Goal: Information Seeking & Learning: Find specific fact

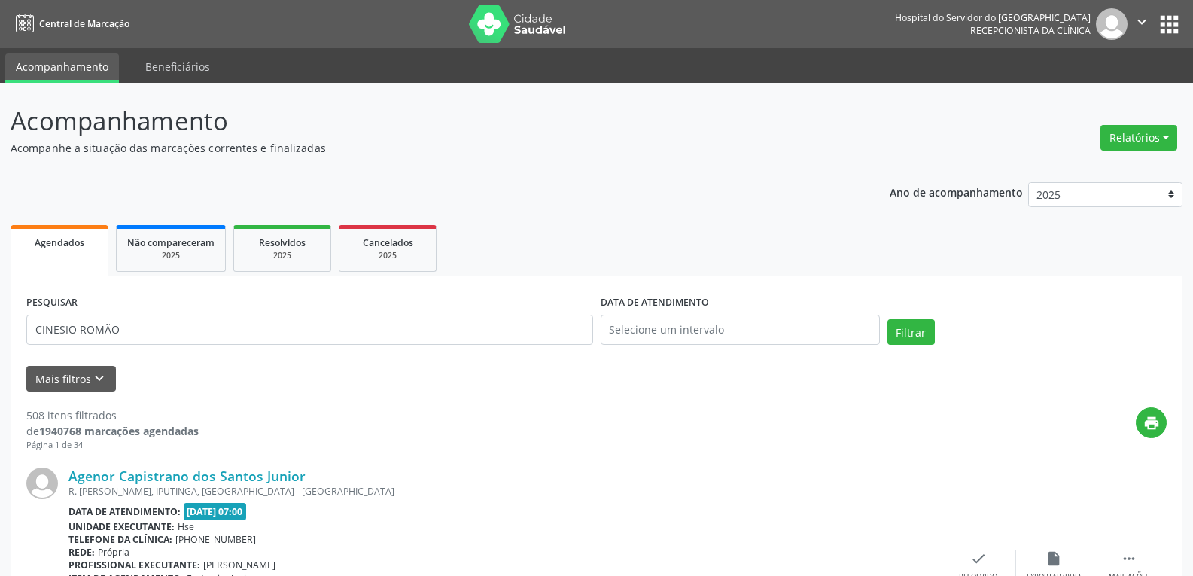
type input "CINESIO ROMÃO"
click at [888, 319] on button "Filtrar" at bounding box center [911, 332] width 47 height 26
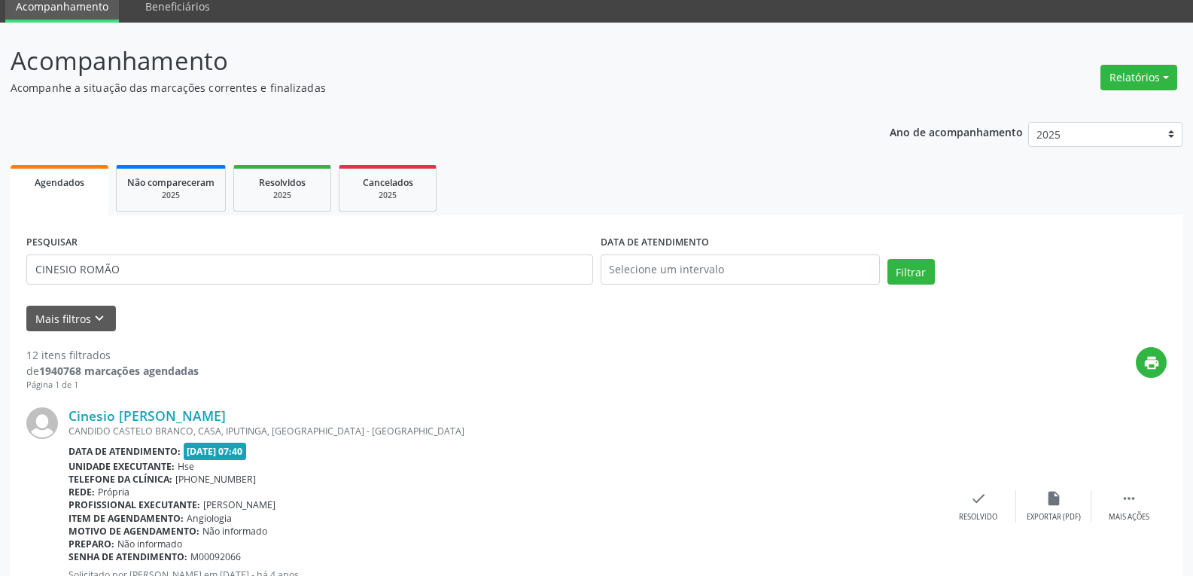
scroll to position [151, 0]
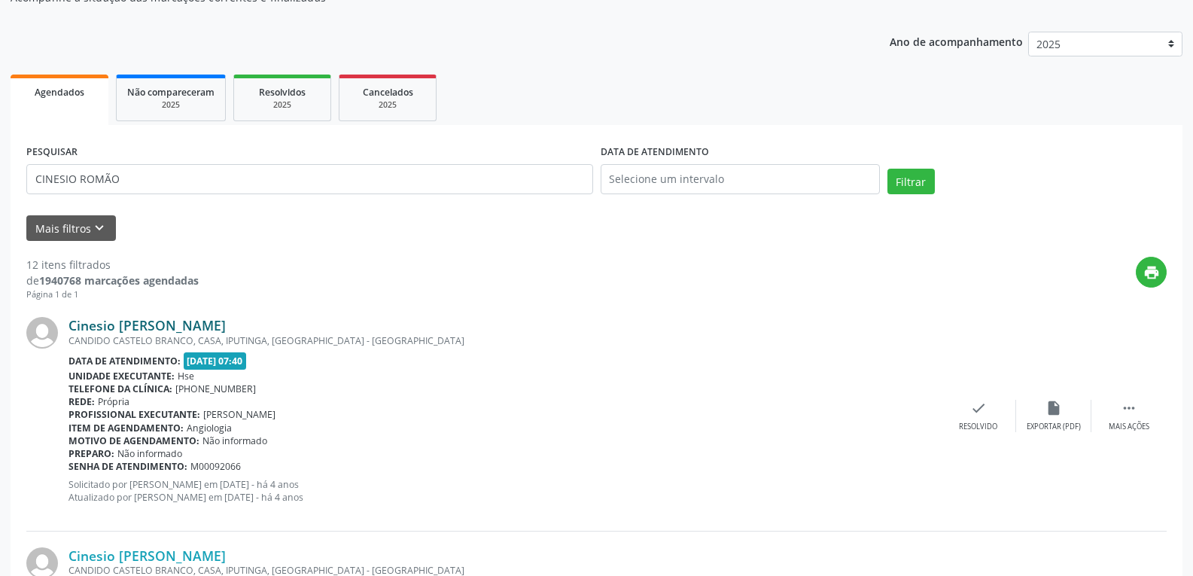
click at [191, 321] on link "Cinesio [PERSON_NAME]" at bounding box center [147, 325] width 157 height 17
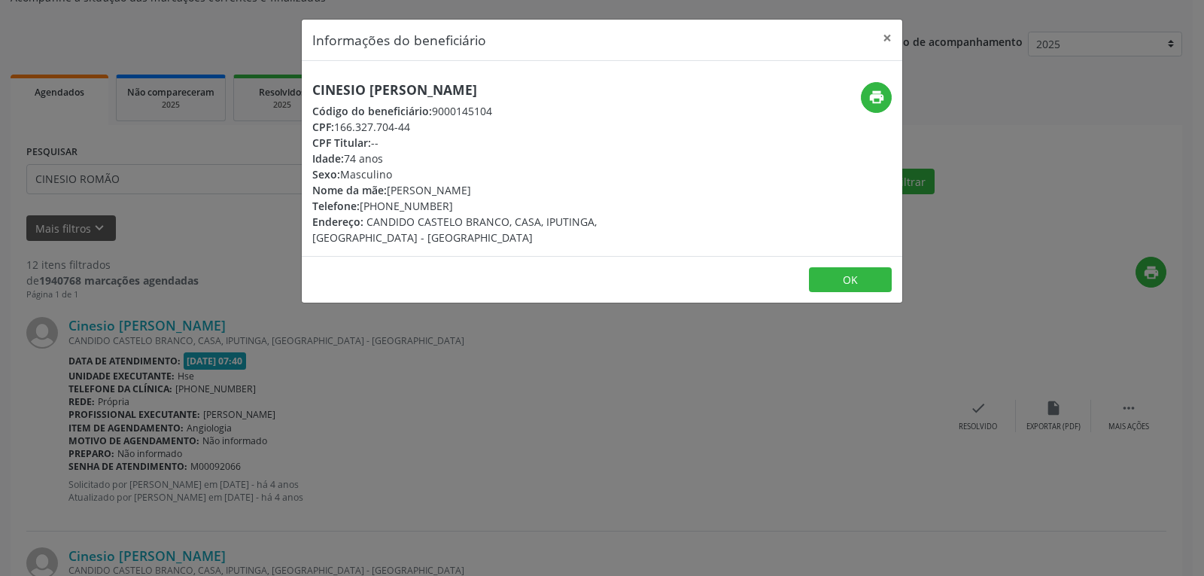
drag, startPoint x: 556, startPoint y: 92, endPoint x: 292, endPoint y: 78, distance: 264.6
click at [292, 78] on div "Informações do beneficiário × Cinesio [PERSON_NAME] Código do beneficiário: 900…" at bounding box center [602, 288] width 1204 height 576
copy h5 "Cinesio [PERSON_NAME]"
drag, startPoint x: 421, startPoint y: 126, endPoint x: 336, endPoint y: 123, distance: 85.1
click at [336, 123] on div "CPF: 166.327.704-44" at bounding box center [501, 127] width 379 height 16
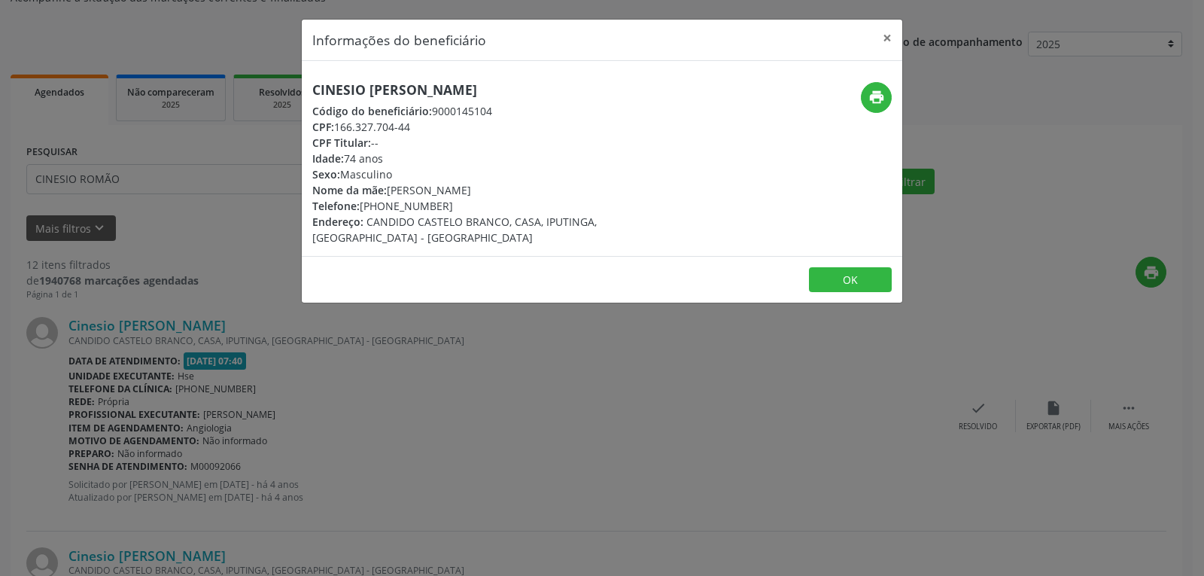
copy div "166.327.704-44"
drag, startPoint x: 481, startPoint y: 206, endPoint x: 382, endPoint y: 204, distance: 98.6
click at [382, 204] on div "Telefone: [PHONE_NUMBER]" at bounding box center [501, 206] width 379 height 16
copy div "99626-8203"
click at [882, 91] on icon "print" at bounding box center [877, 97] width 17 height 17
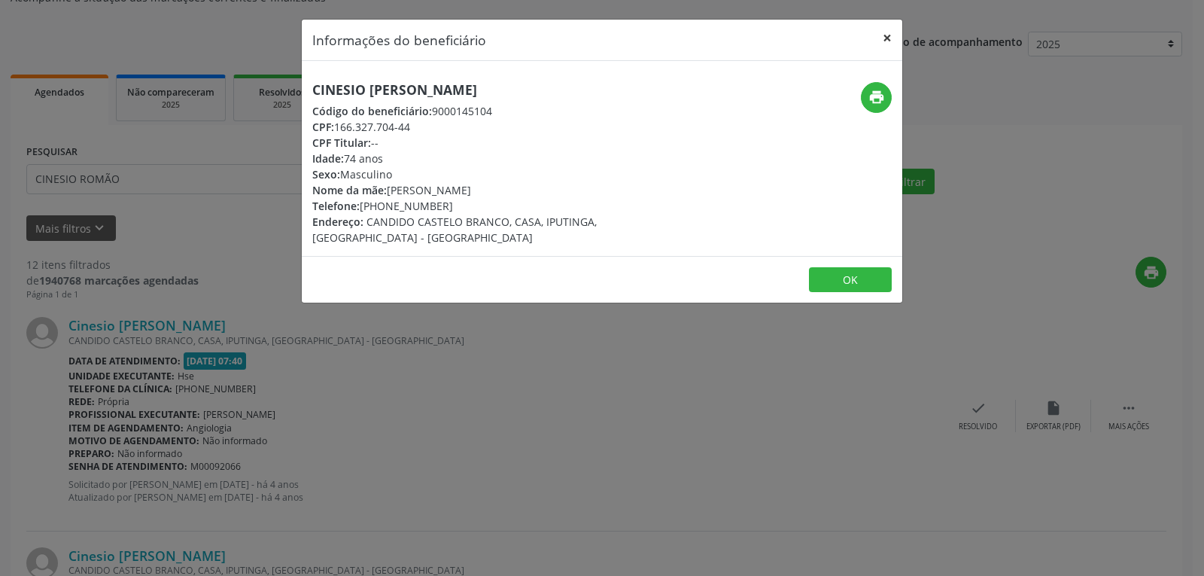
click at [887, 43] on button "×" at bounding box center [887, 38] width 30 height 37
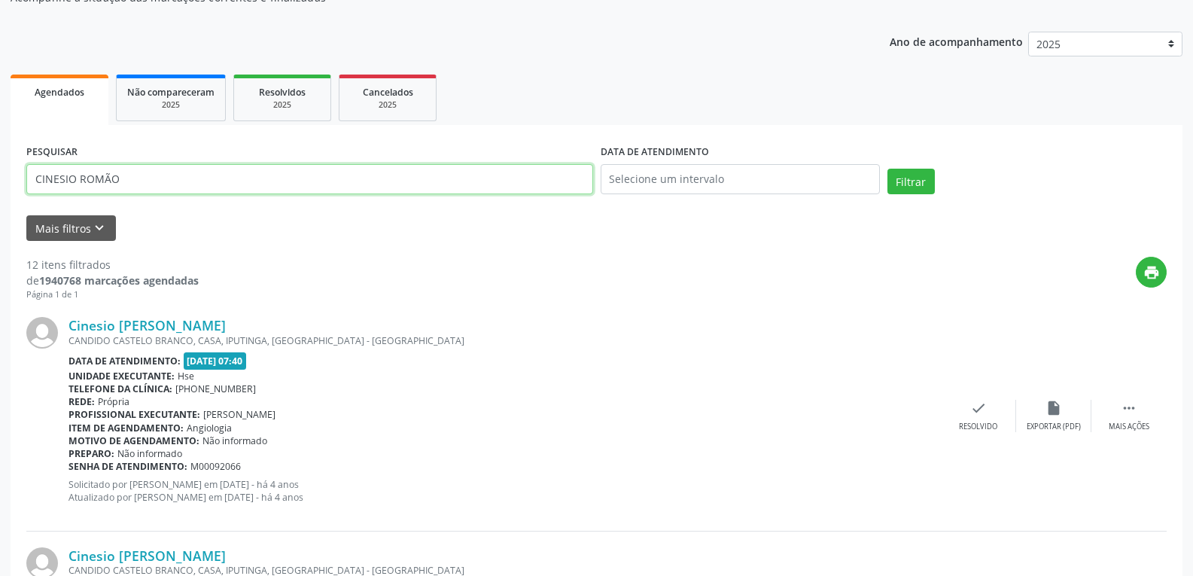
click at [464, 171] on input "CINESIO ROMÃO" at bounding box center [309, 179] width 567 height 30
click at [463, 172] on input "CINESIO ROMÃO" at bounding box center [309, 179] width 567 height 30
click at [888, 169] on button "Filtrar" at bounding box center [911, 182] width 47 height 26
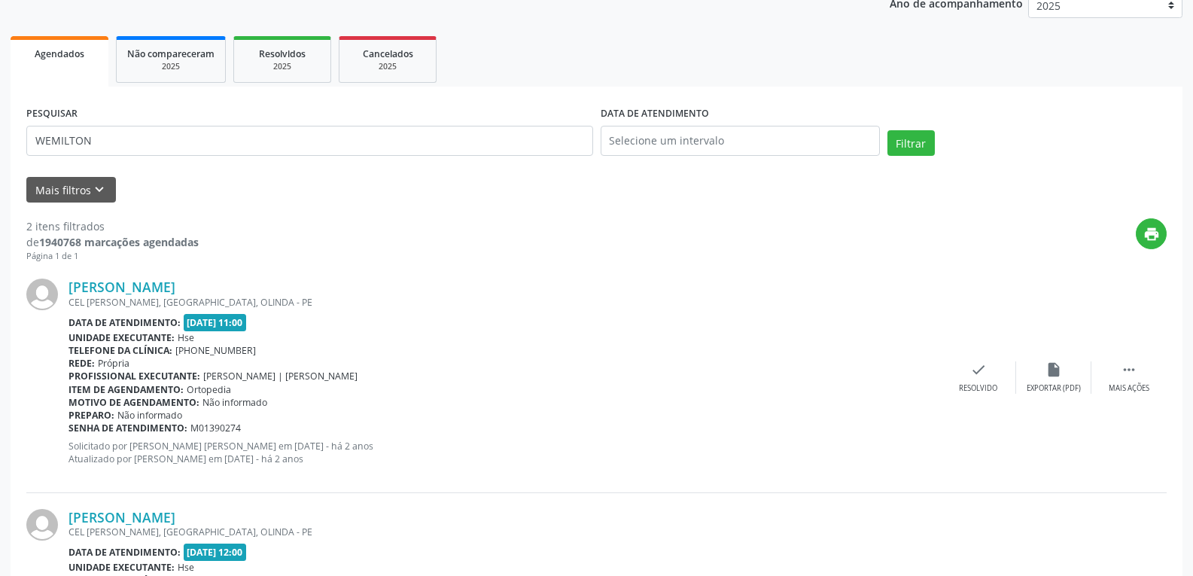
scroll to position [226, 0]
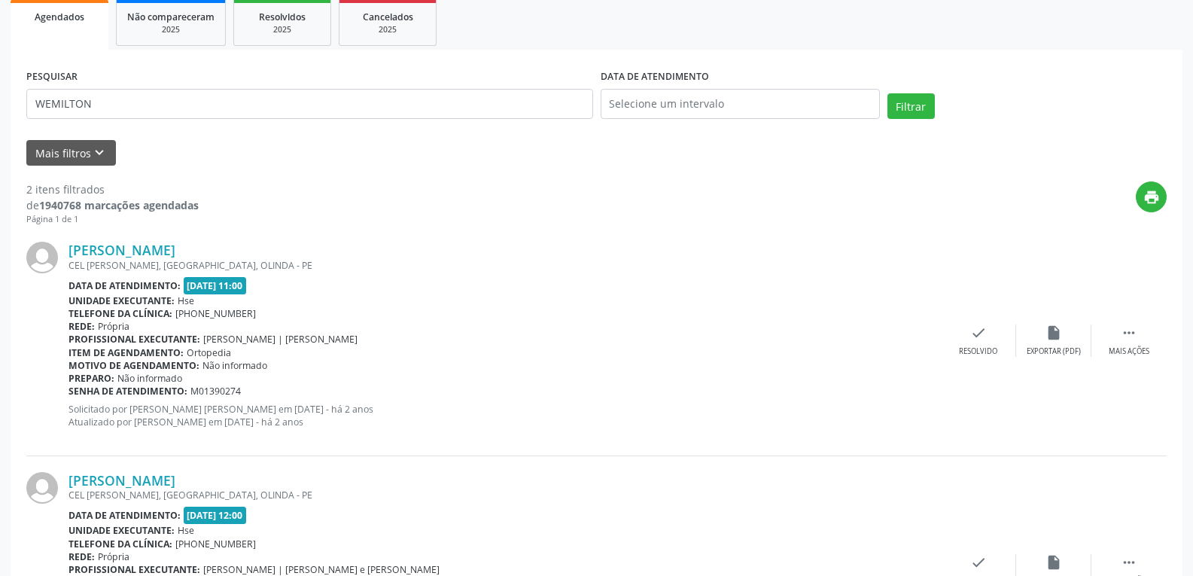
click at [184, 233] on div "[PERSON_NAME] CEL [PERSON_NAME], [GEOGRAPHIC_DATA], OLINDA - PE Data de atendim…" at bounding box center [596, 341] width 1140 height 230
click at [175, 245] on link "[PERSON_NAME]" at bounding box center [122, 250] width 107 height 17
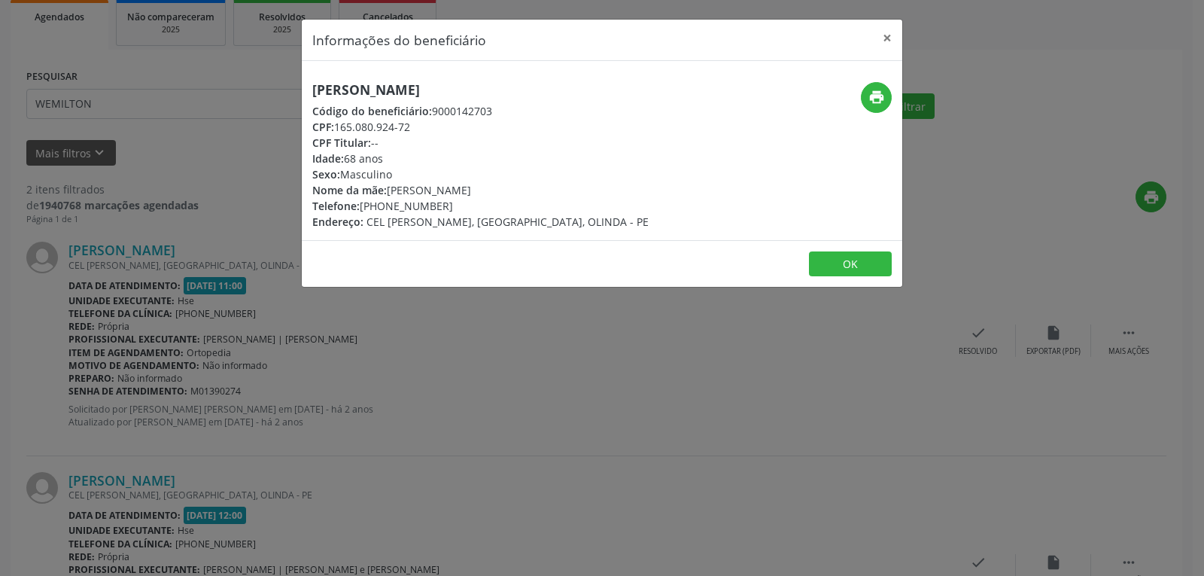
drag, startPoint x: 606, startPoint y: 87, endPoint x: 280, endPoint y: 87, distance: 326.0
click at [280, 87] on div "Informações do beneficiário × [PERSON_NAME] Código do beneficiário: 9000142703 …" at bounding box center [602, 288] width 1204 height 576
copy h5 "[PERSON_NAME]"
drag, startPoint x: 382, startPoint y: 126, endPoint x: 336, endPoint y: 125, distance: 46.7
click at [336, 125] on div "CPF: 165.080.924-72" at bounding box center [480, 127] width 336 height 16
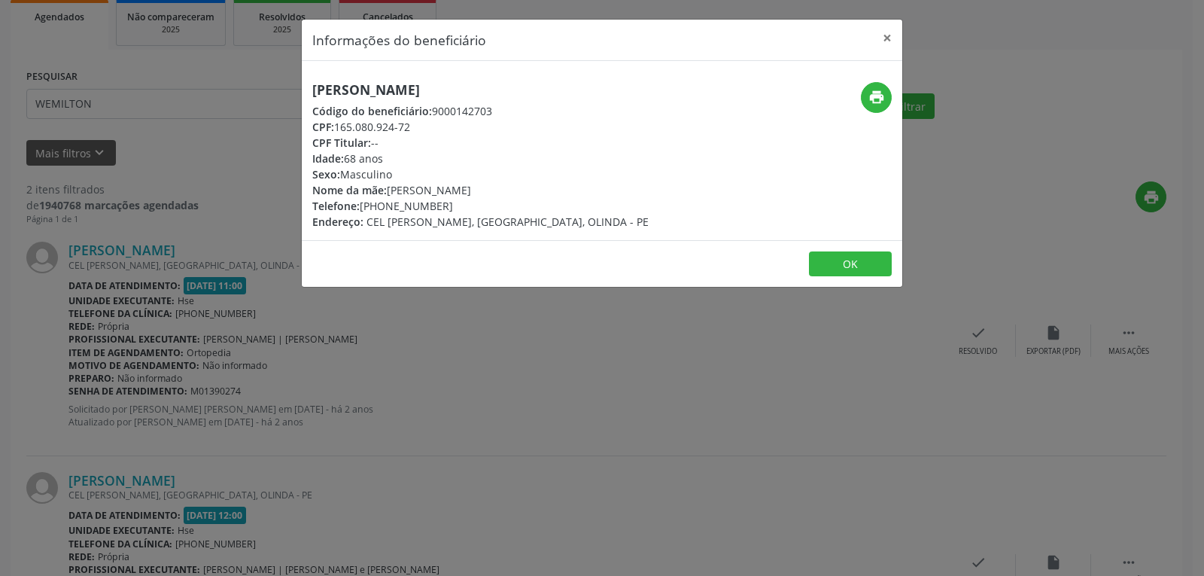
copy div "165.080.924-72"
drag, startPoint x: 450, startPoint y: 208, endPoint x: 382, endPoint y: 204, distance: 67.9
click at [382, 204] on div "Telefone: [PHONE_NUMBER]" at bounding box center [480, 206] width 336 height 16
copy div "98681-5687"
click at [874, 97] on icon "print" at bounding box center [877, 97] width 17 height 17
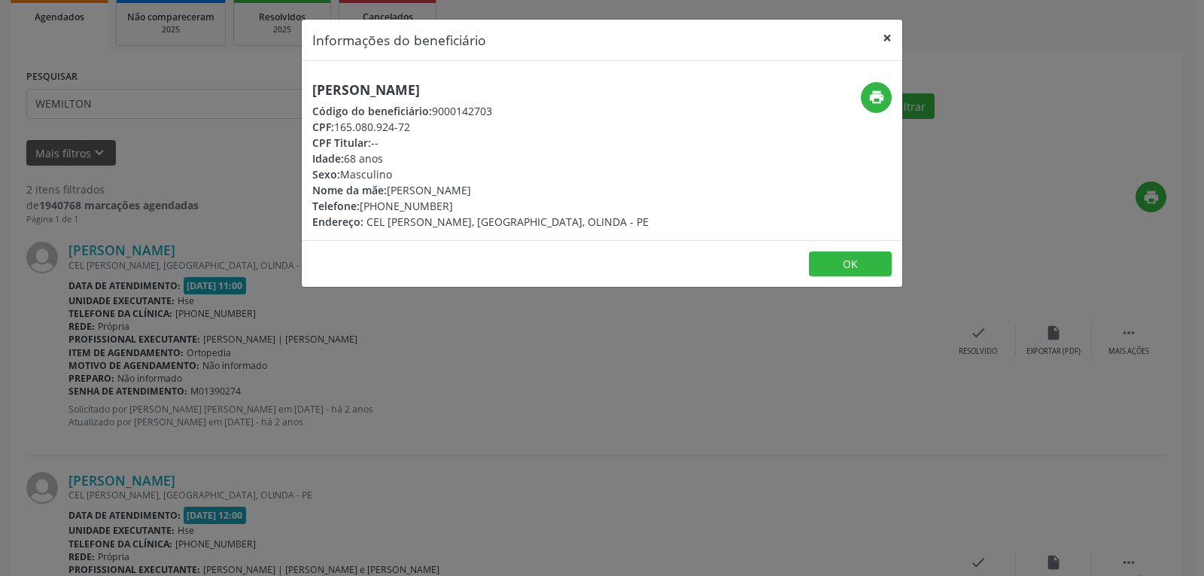
click at [900, 45] on button "×" at bounding box center [887, 38] width 30 height 37
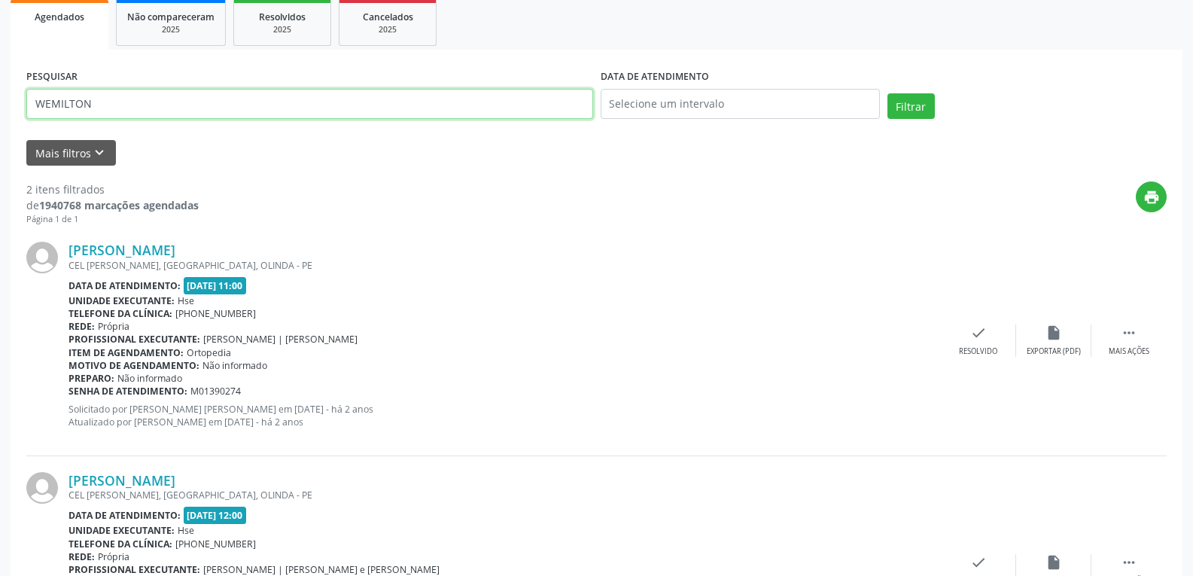
drag, startPoint x: 305, startPoint y: 104, endPoint x: 0, endPoint y: 102, distance: 304.9
click at [0, 102] on div "Acompanhamento Acompanhe a situação das marcações correntes e finalizadas Relat…" at bounding box center [596, 284] width 1193 height 854
paste input "173451974168"
type input "173451974168"
click at [888, 93] on button "Filtrar" at bounding box center [911, 106] width 47 height 26
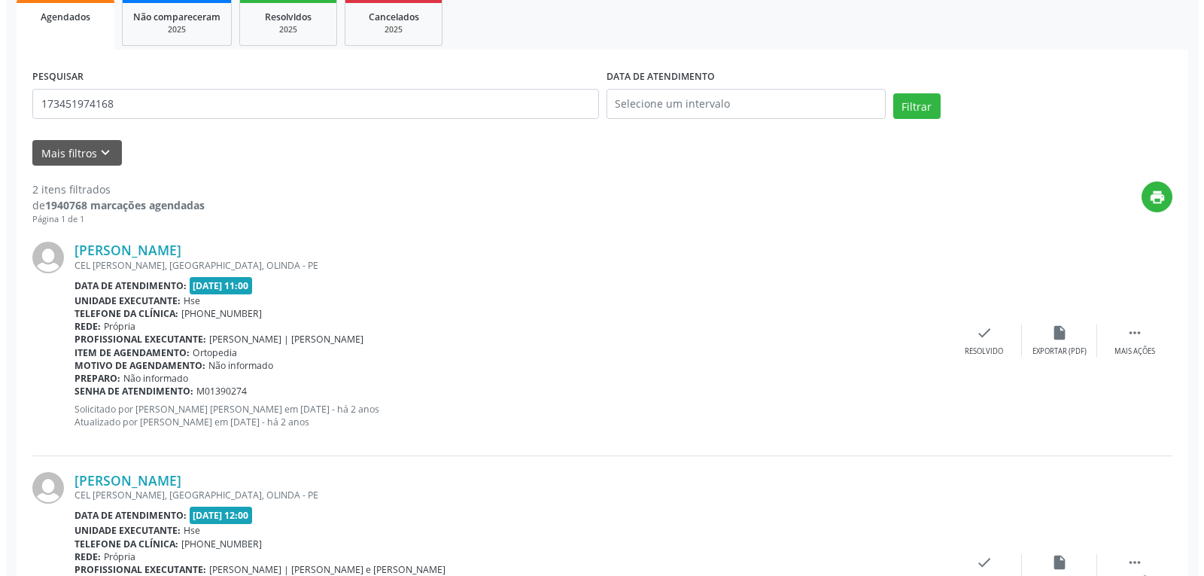
scroll to position [0, 0]
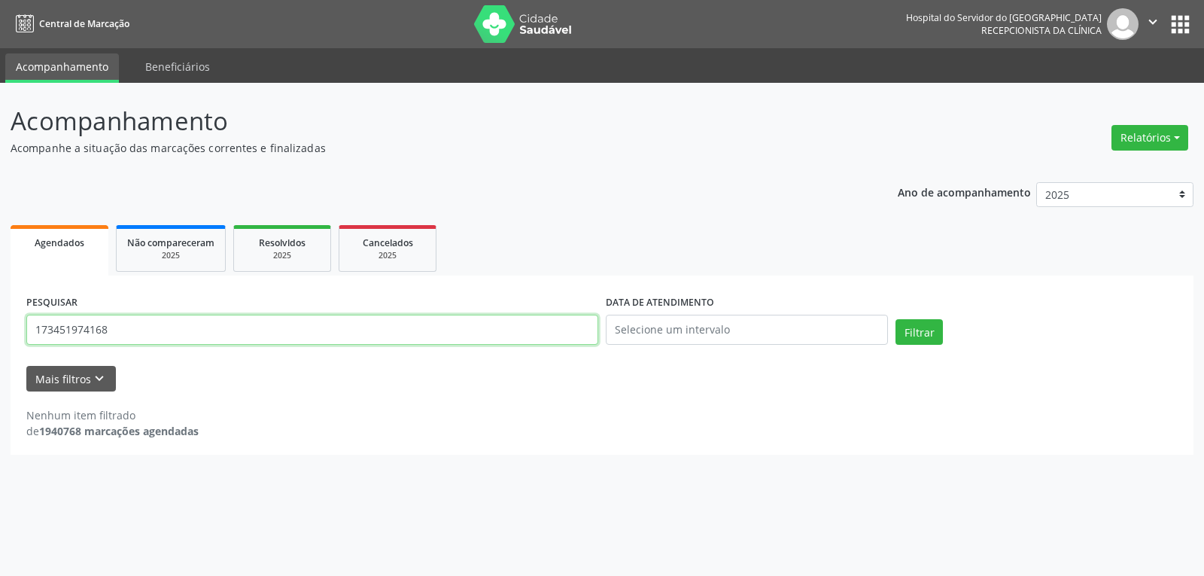
click at [474, 333] on input "173451974168" at bounding box center [312, 330] width 572 height 30
click at [896, 319] on button "Filtrar" at bounding box center [919, 332] width 47 height 26
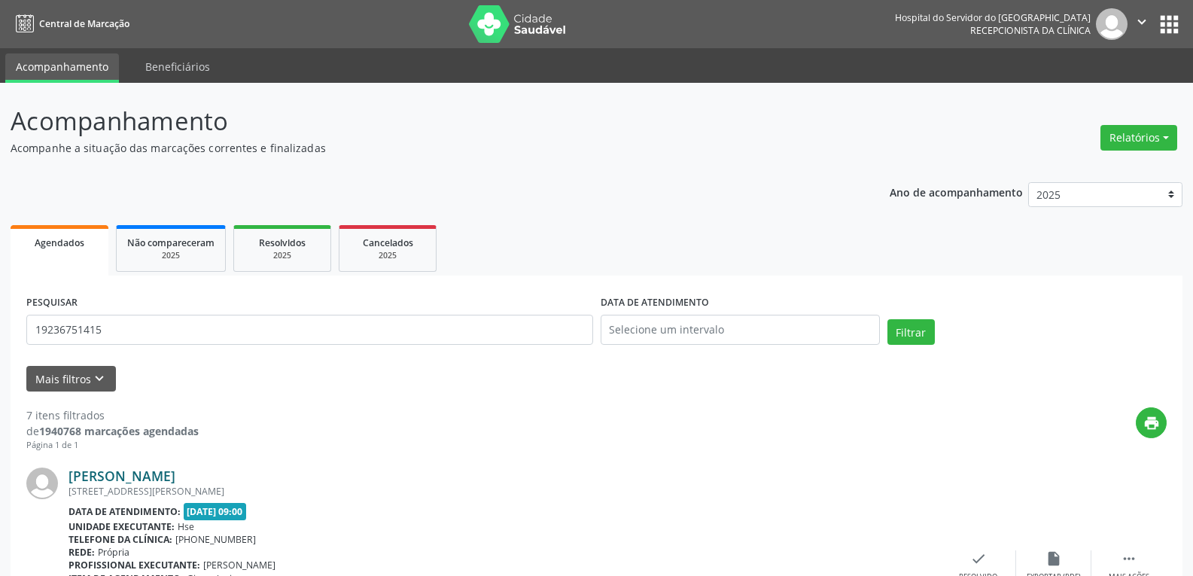
click at [105, 477] on link "[PERSON_NAME]" at bounding box center [122, 475] width 107 height 17
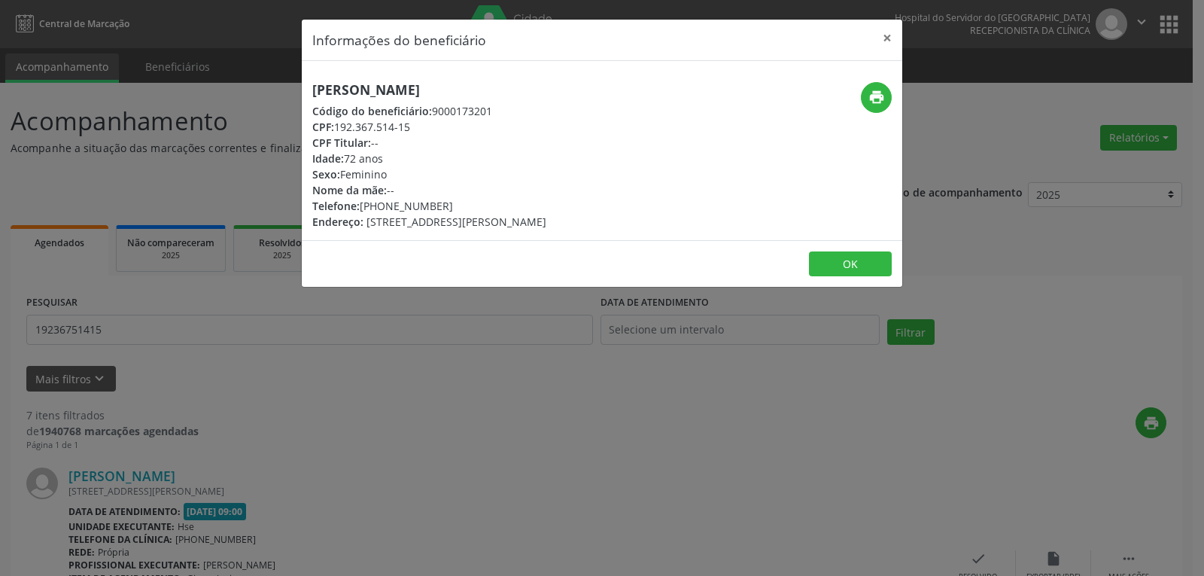
drag, startPoint x: 510, startPoint y: 74, endPoint x: 297, endPoint y: 95, distance: 214.1
click at [297, 95] on div "Informações do beneficiário × [PERSON_NAME][GEOGRAPHIC_DATA] Código do benefici…" at bounding box center [602, 288] width 1204 height 576
copy h5 "[PERSON_NAME]"
click at [886, 96] on button "print" at bounding box center [876, 97] width 31 height 31
drag, startPoint x: 441, startPoint y: 209, endPoint x: 383, endPoint y: 208, distance: 58.0
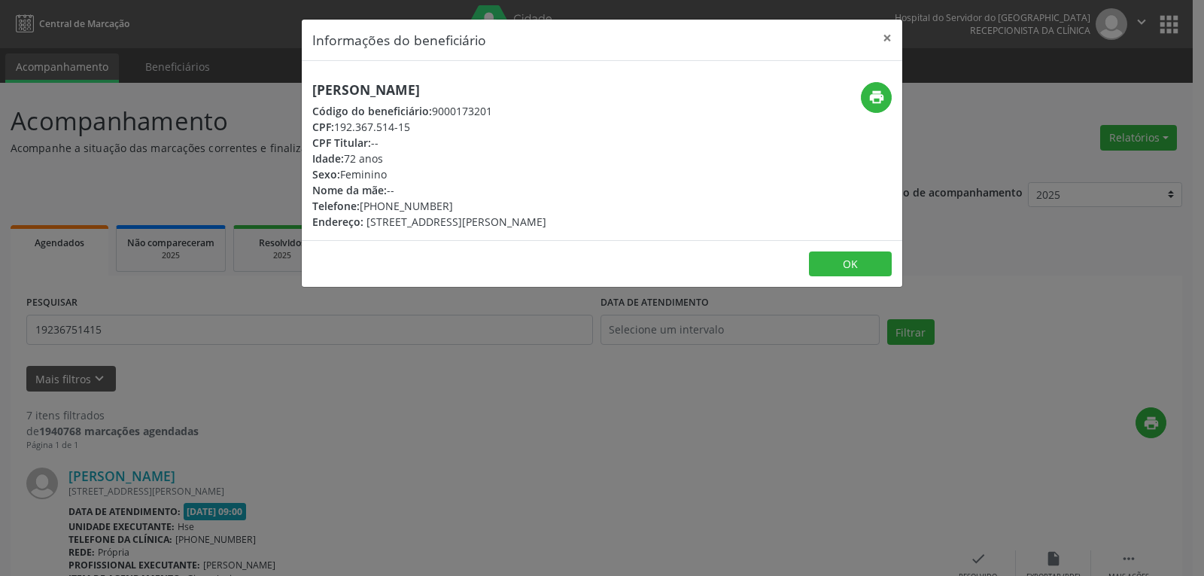
click at [383, 208] on div "Telefone: [PHONE_NUMBER]" at bounding box center [429, 206] width 234 height 16
copy div "99862-4236"
click at [879, 37] on button "×" at bounding box center [887, 38] width 30 height 37
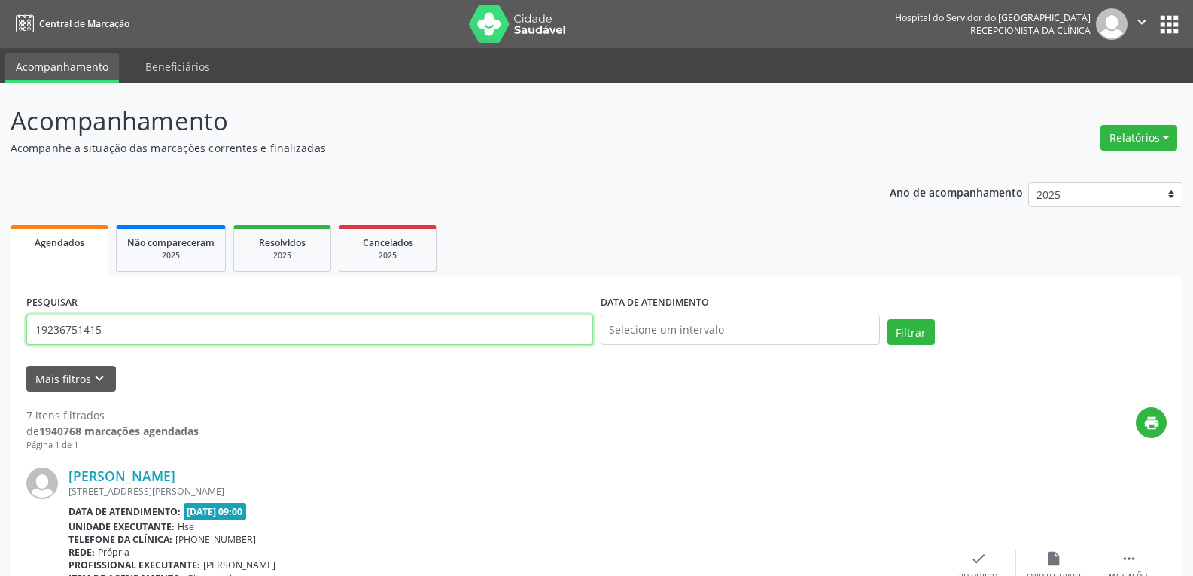
drag, startPoint x: 96, startPoint y: 329, endPoint x: 0, endPoint y: 281, distance: 107.7
type input "35862092404"
click at [888, 319] on button "Filtrar" at bounding box center [911, 332] width 47 height 26
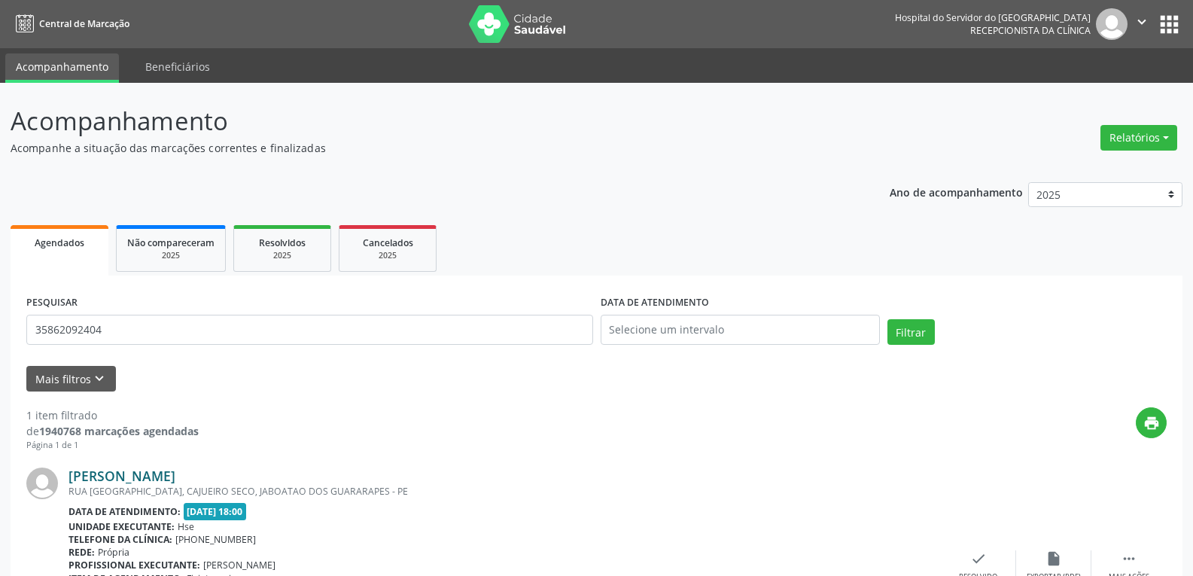
click at [175, 474] on link "[PERSON_NAME]" at bounding box center [122, 475] width 107 height 17
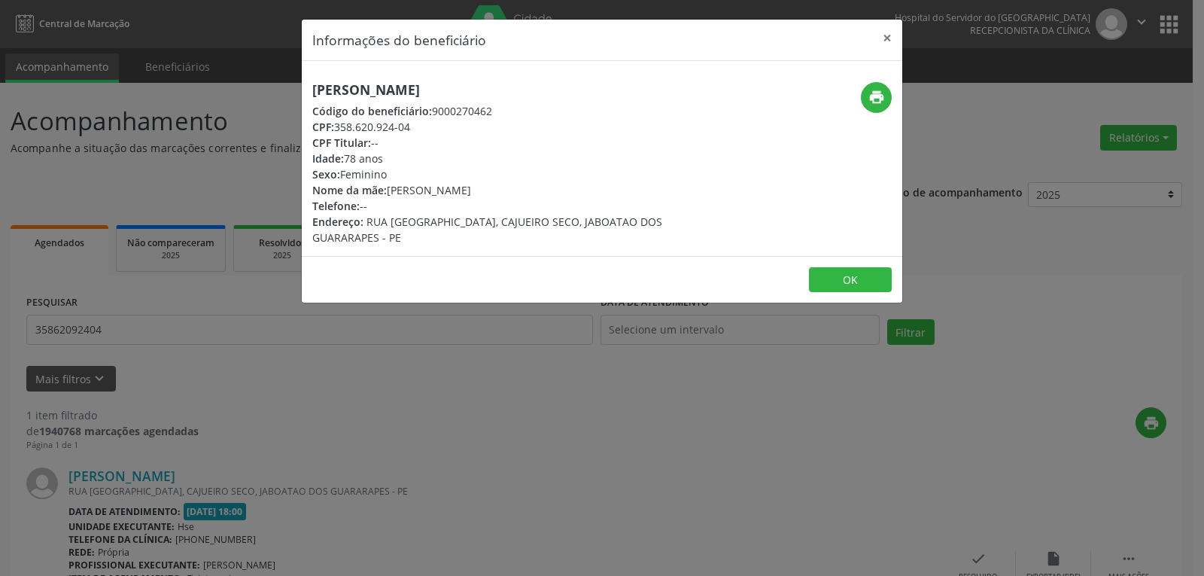
drag, startPoint x: 510, startPoint y: 87, endPoint x: 260, endPoint y: 74, distance: 250.3
click at [260, 74] on div "Informações do beneficiário × [PERSON_NAME] Código do beneficiário: 9000270462 …" at bounding box center [602, 288] width 1204 height 576
copy h5 "[PERSON_NAME]"
drag, startPoint x: 426, startPoint y: 127, endPoint x: 338, endPoint y: 129, distance: 88.1
click at [338, 129] on div "CPF: 358.620.924-04" at bounding box center [501, 127] width 379 height 16
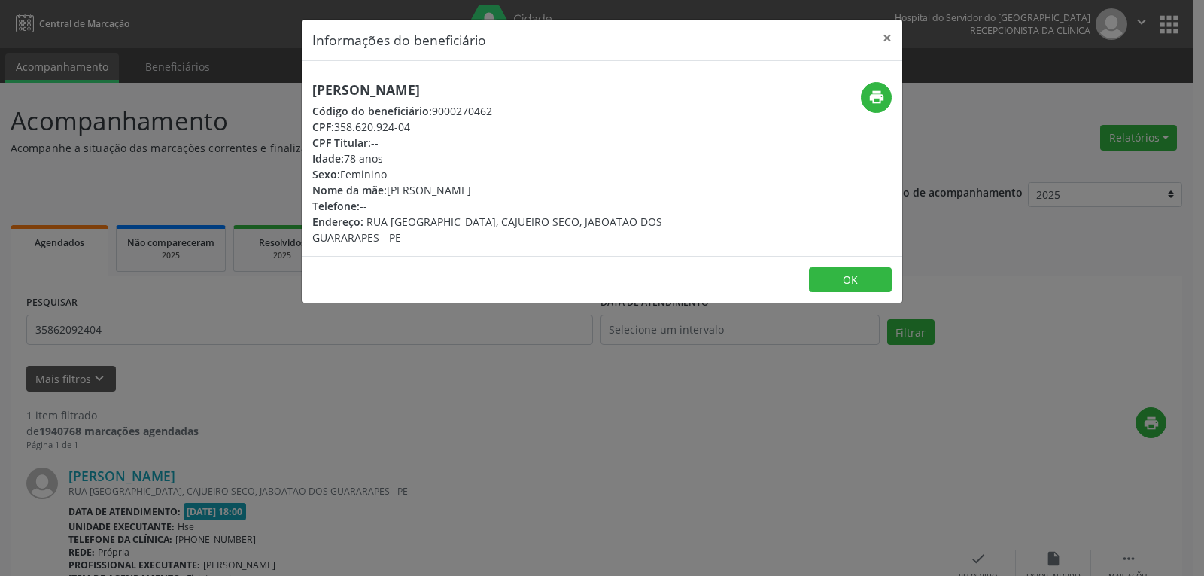
copy div "358.620.924-04"
click at [883, 90] on icon "print" at bounding box center [877, 97] width 17 height 17
click at [424, 185] on div "Nome da mãe: [PERSON_NAME]" at bounding box center [501, 190] width 379 height 16
